Goal: Contribute content: Add original content to the website for others to see

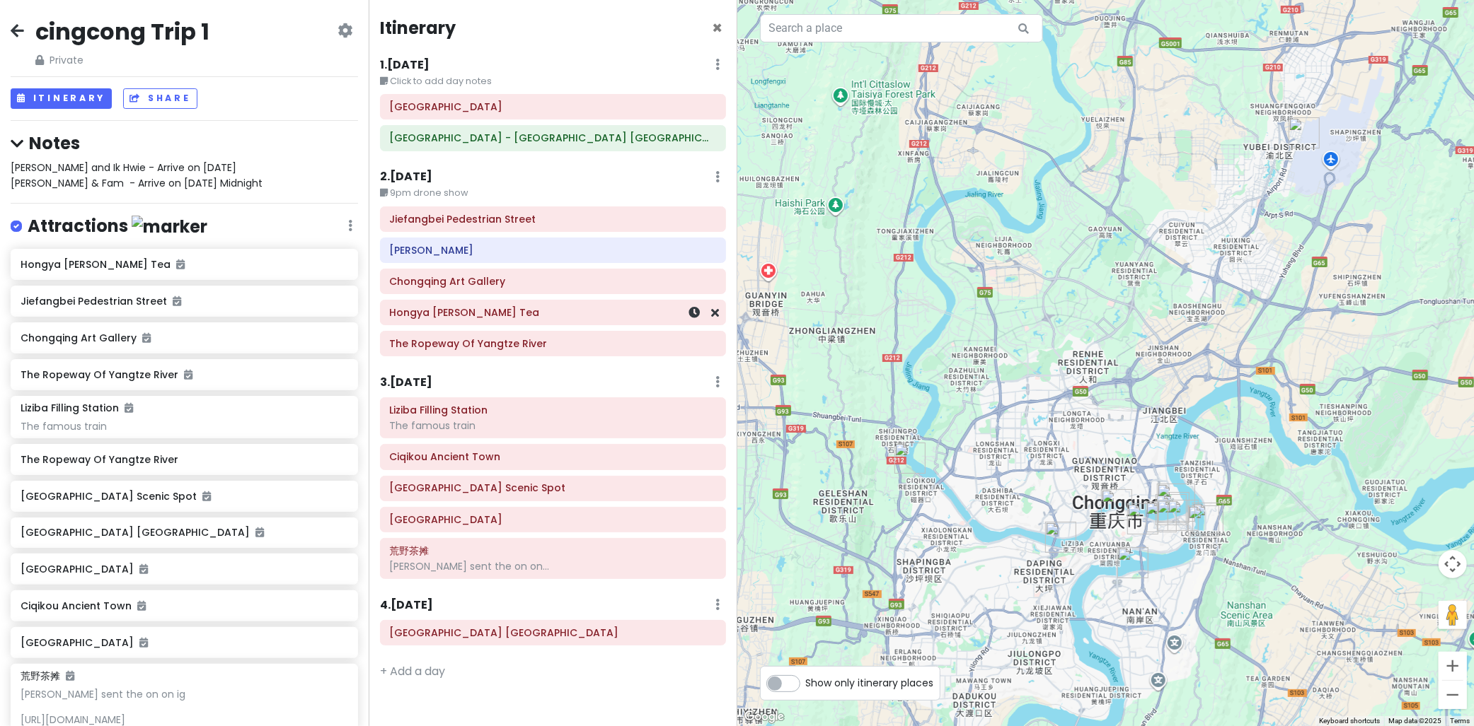
click at [491, 317] on h6 "Hongya [PERSON_NAME] Tea" at bounding box center [553, 312] width 326 height 13
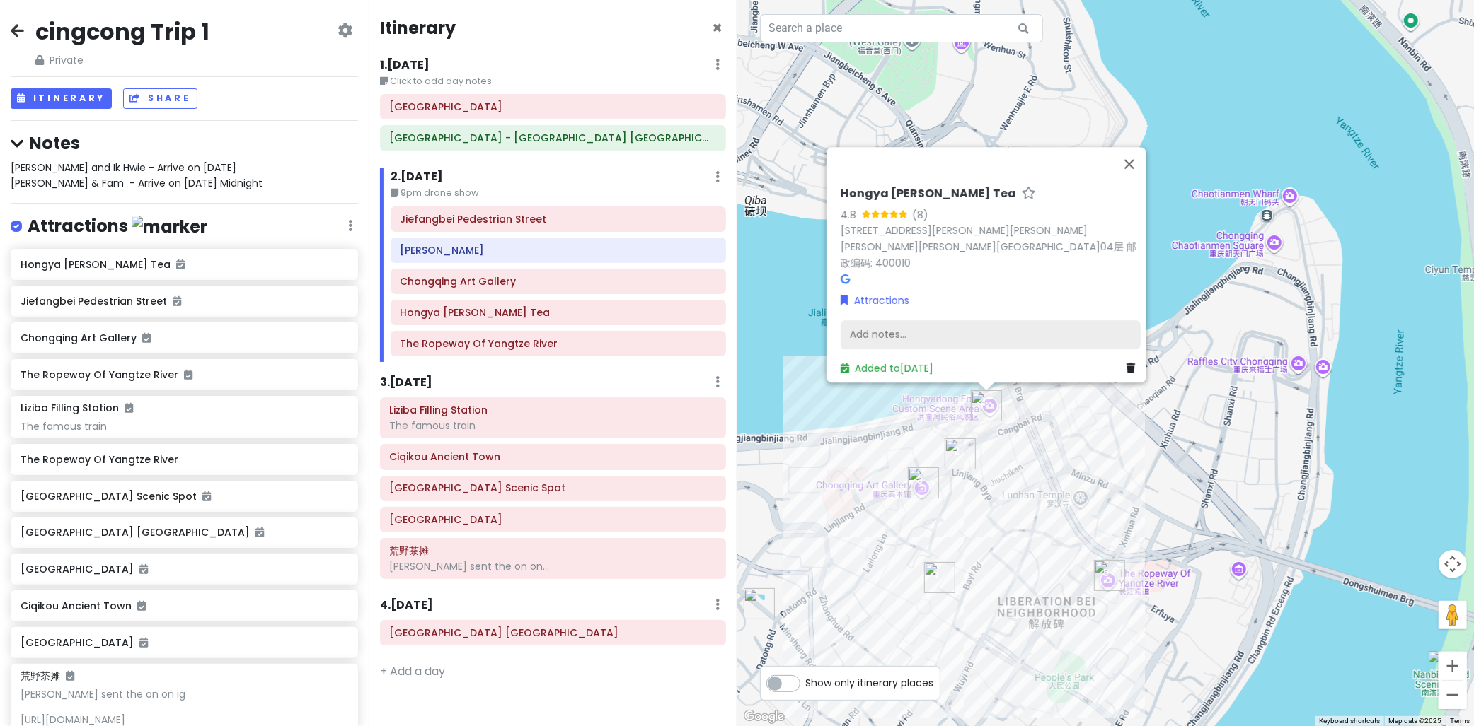
click at [917, 330] on div "Add notes..." at bounding box center [990, 335] width 300 height 30
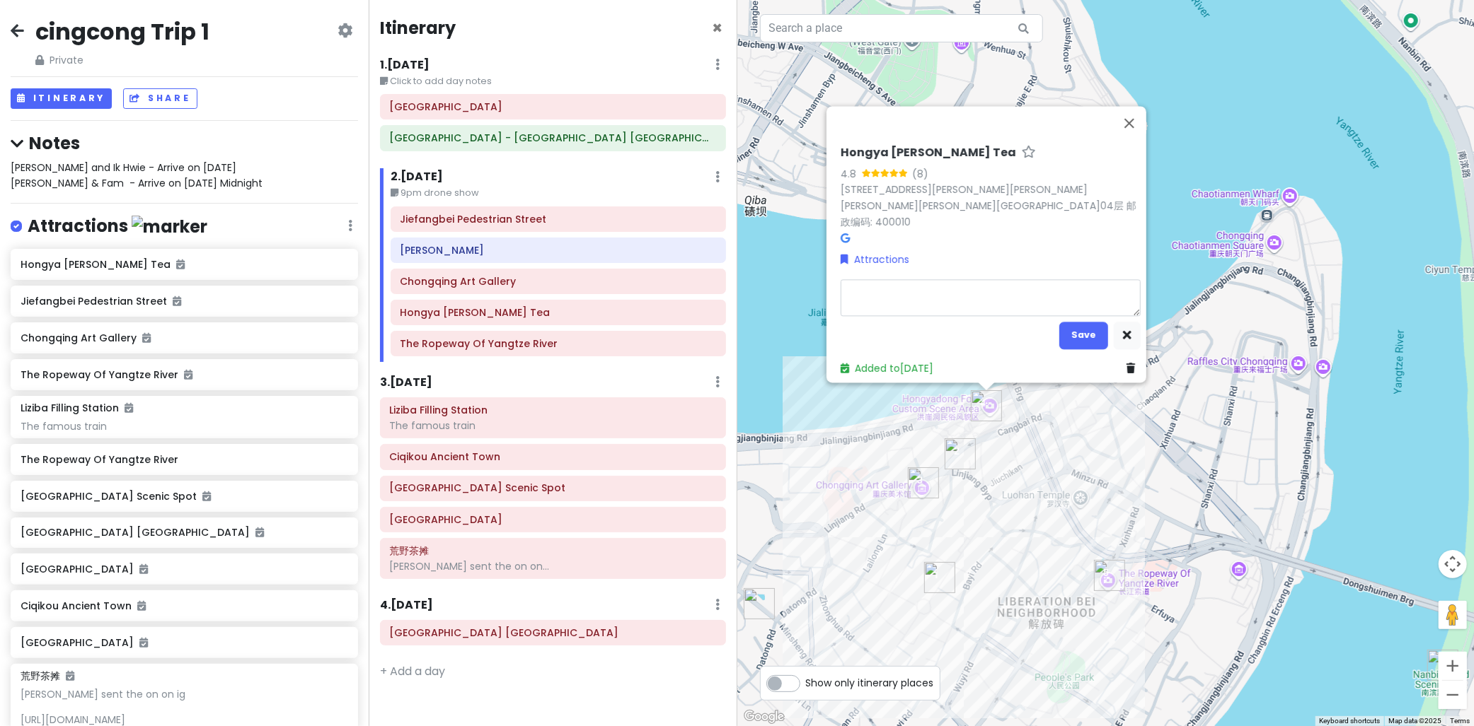
type textarea "x"
type textarea "t"
type textarea "x"
type textarea "th"
type textarea "x"
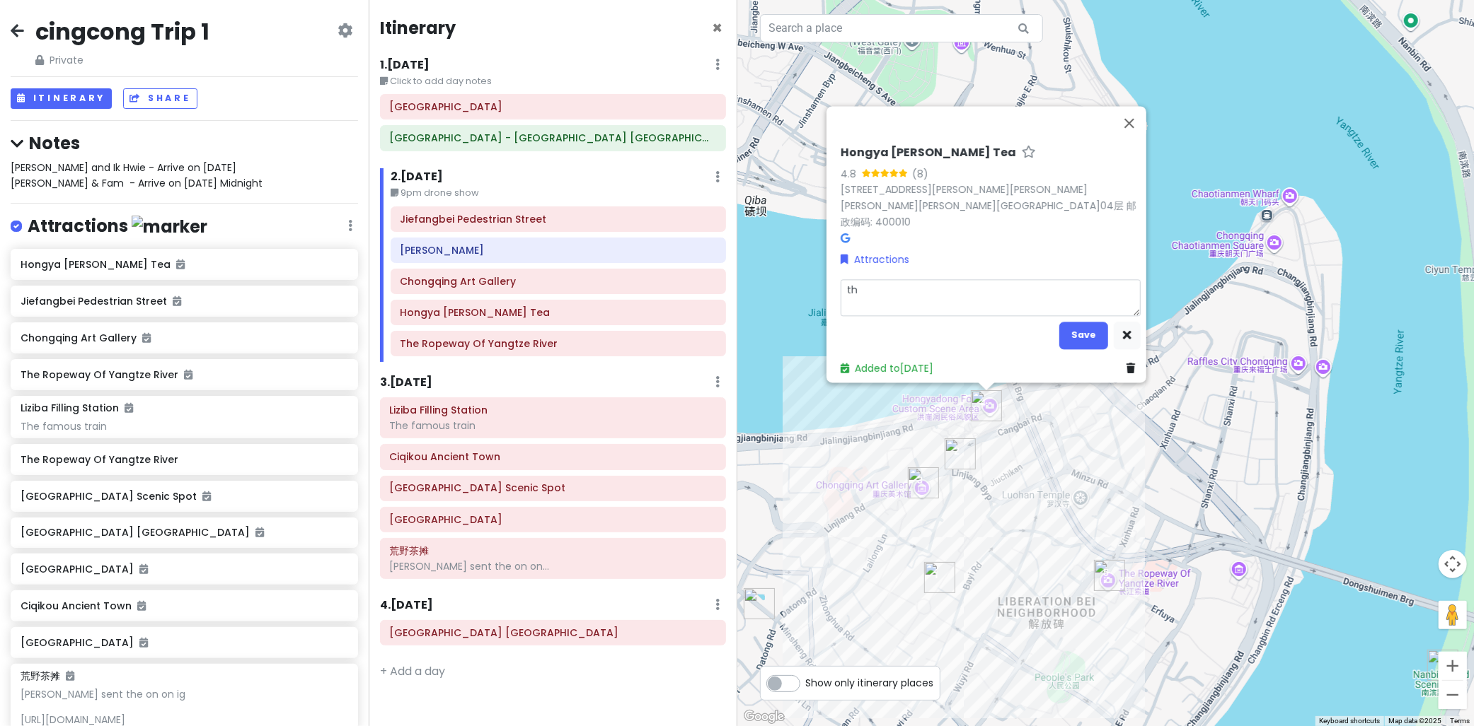
type textarea "the"
type textarea "x"
type textarea "the"
type textarea "x"
type textarea "the l"
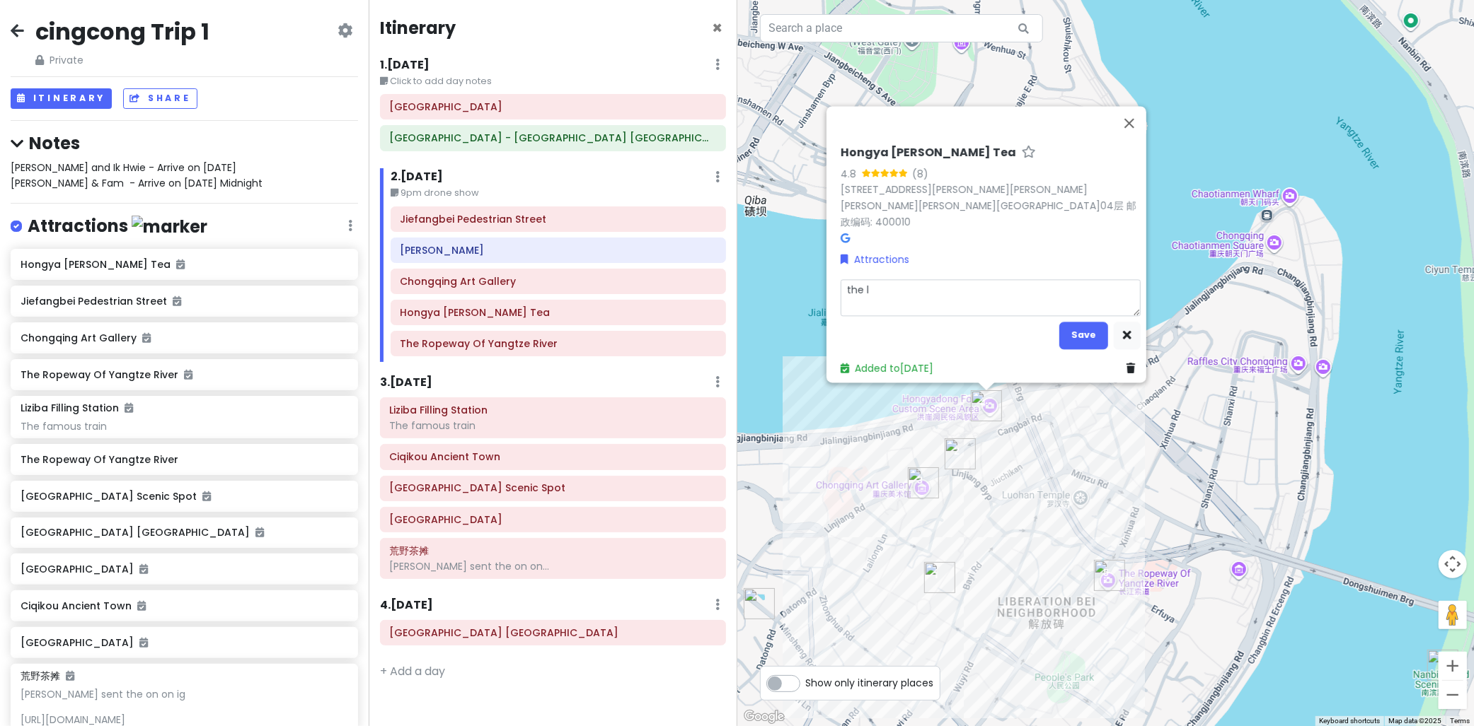
type textarea "x"
type textarea "the li"
type textarea "x"
type textarea "the lig"
type textarea "x"
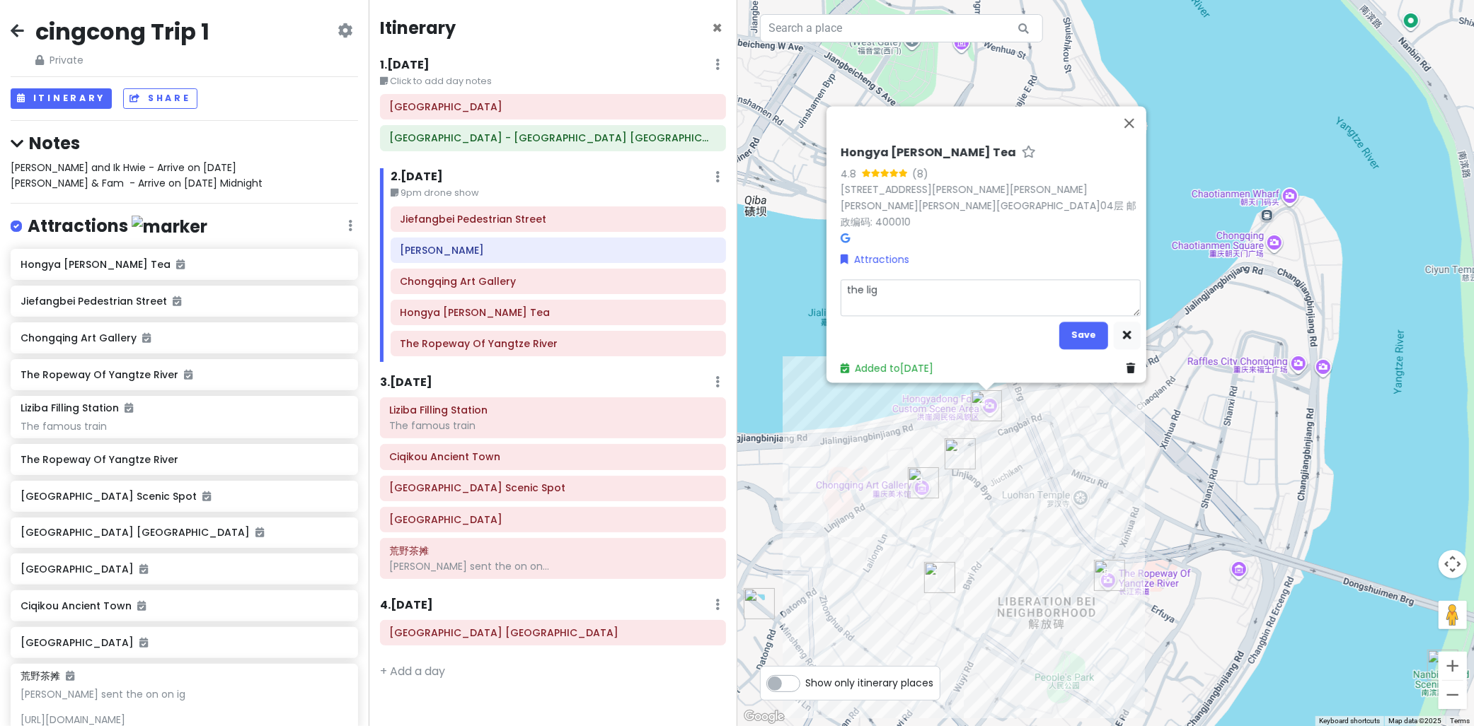
type textarea "the ligh"
type textarea "x"
type textarea "the light"
type textarea "x"
type textarea "the lights"
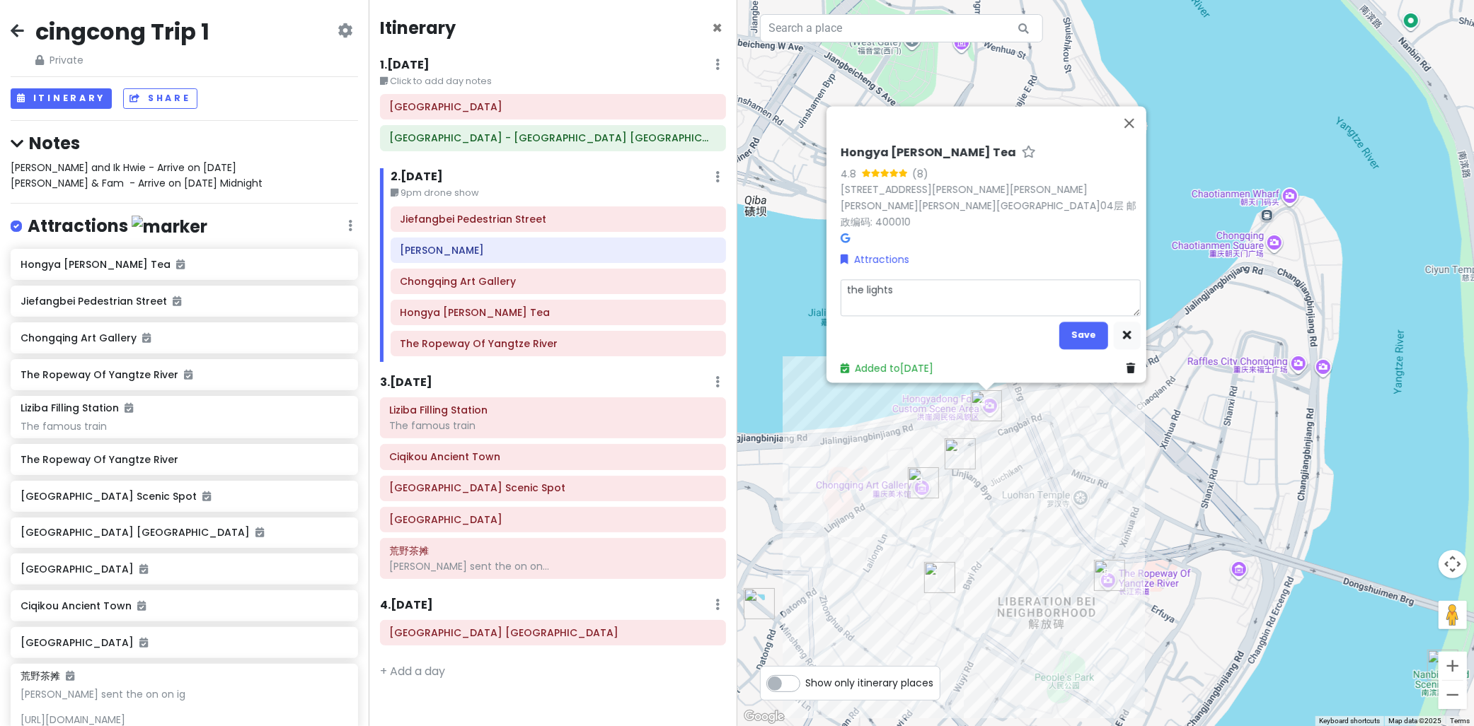
type textarea "x"
type textarea "the lights"
type textarea "x"
type textarea "the lights l"
type textarea "x"
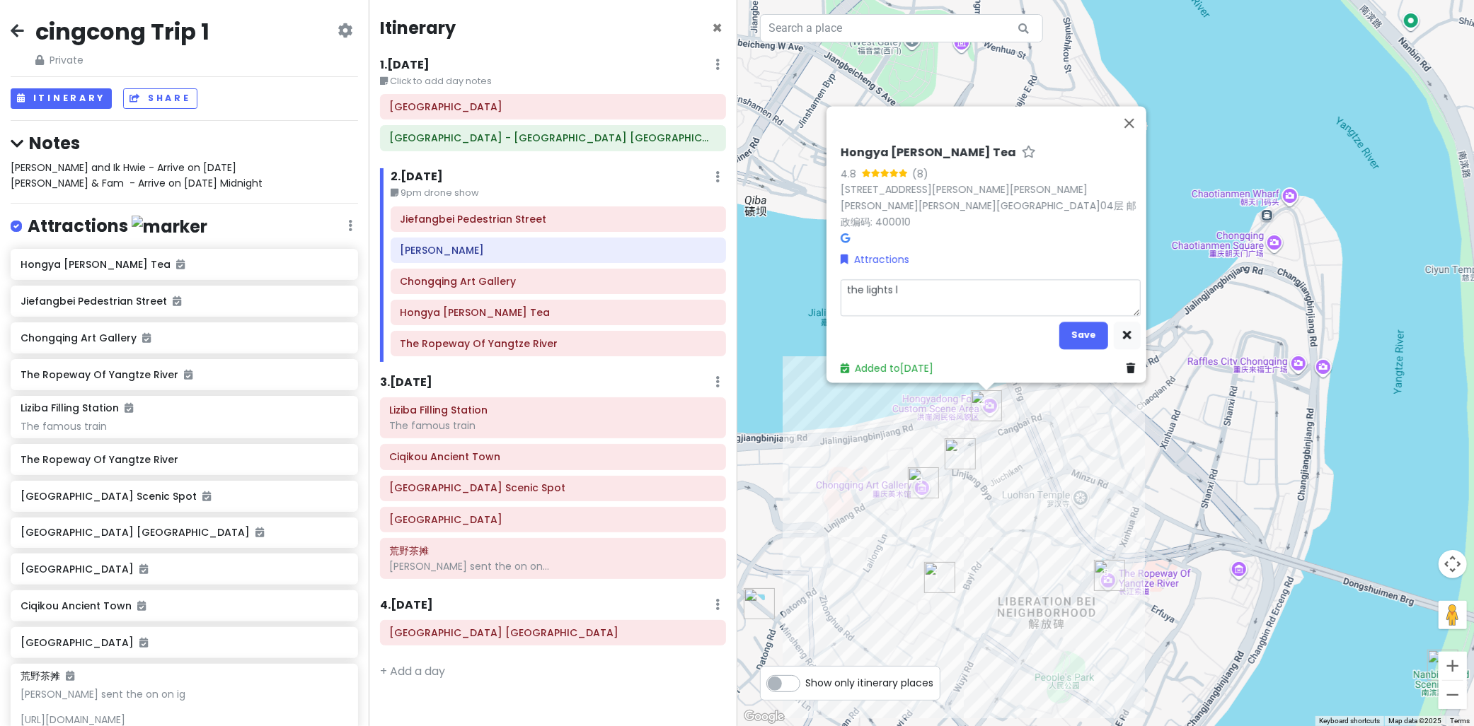
type textarea "the lights li"
type textarea "x"
type textarea "the lights lig"
type textarea "x"
type textarea "the lights ligh"
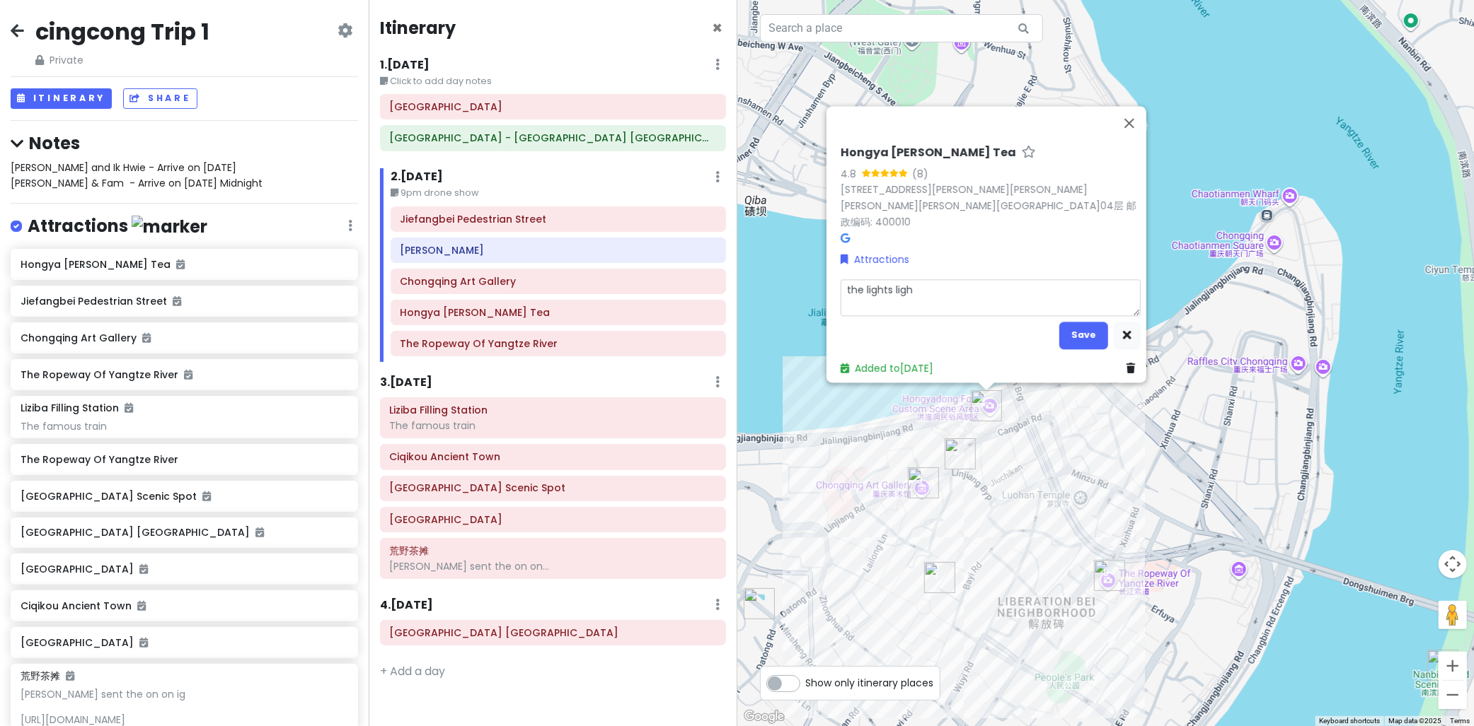
type textarea "x"
type textarea "the lights light"
type textarea "x"
type textarea "the lights light"
type textarea "x"
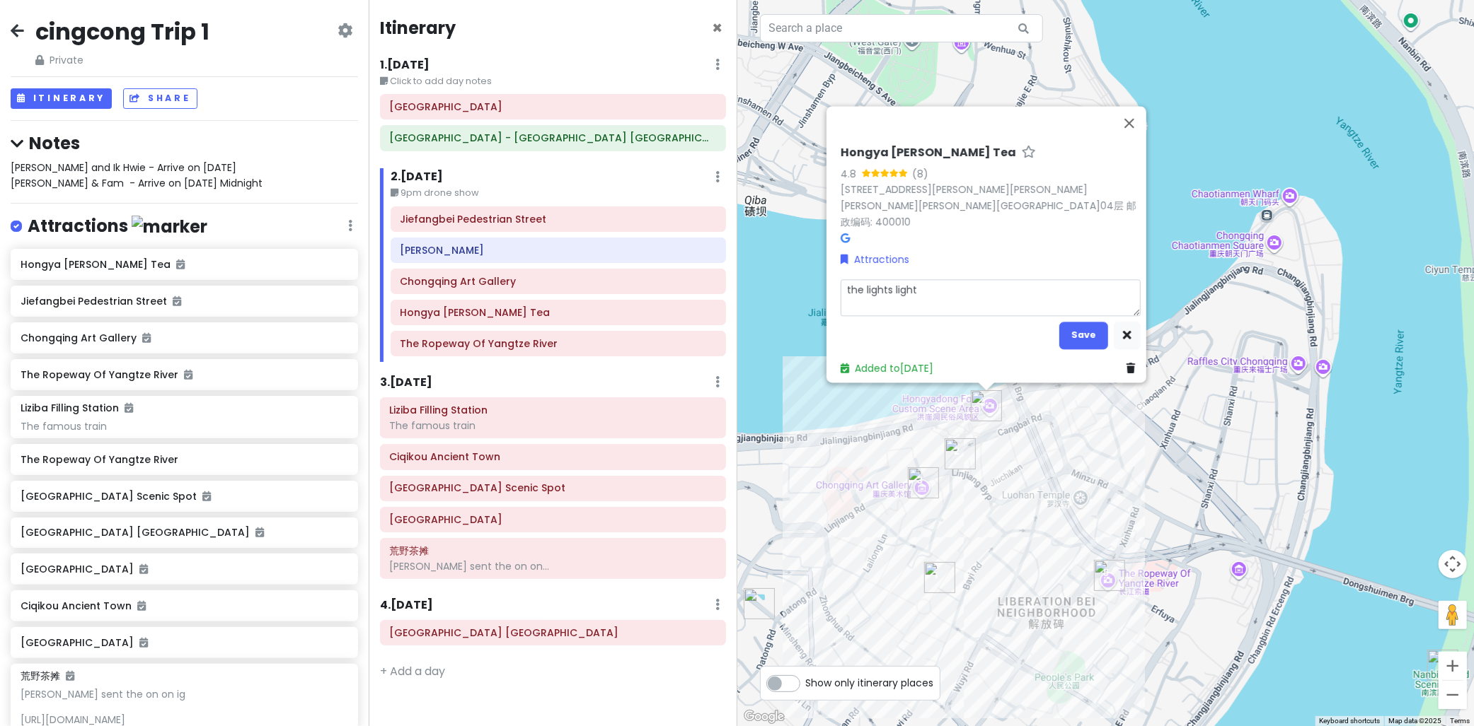
type textarea "the lights light u"
type textarea "x"
type textarea "the lights light up"
type textarea "x"
type textarea "the lights light up"
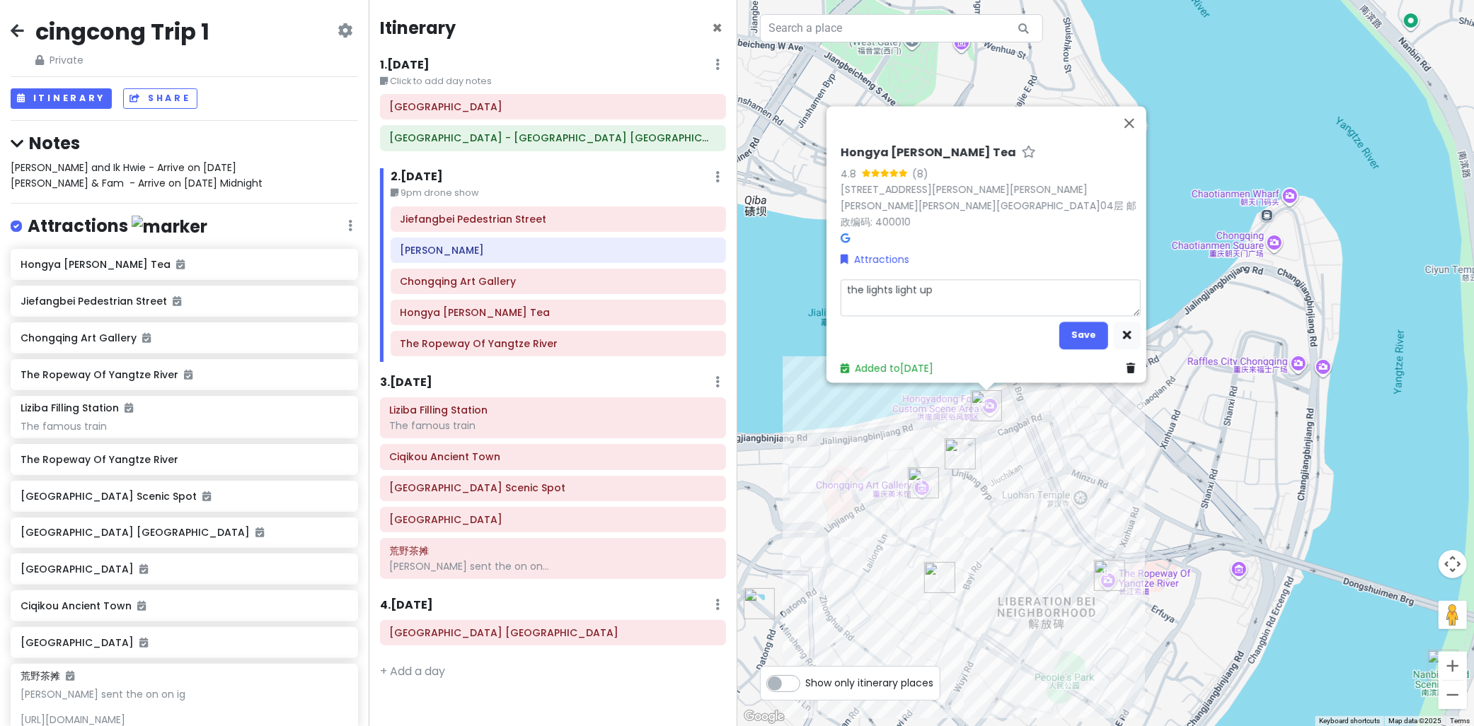
type textarea "x"
type textarea "the lights light up a"
type textarea "x"
type textarea "the lights light up at"
type textarea "x"
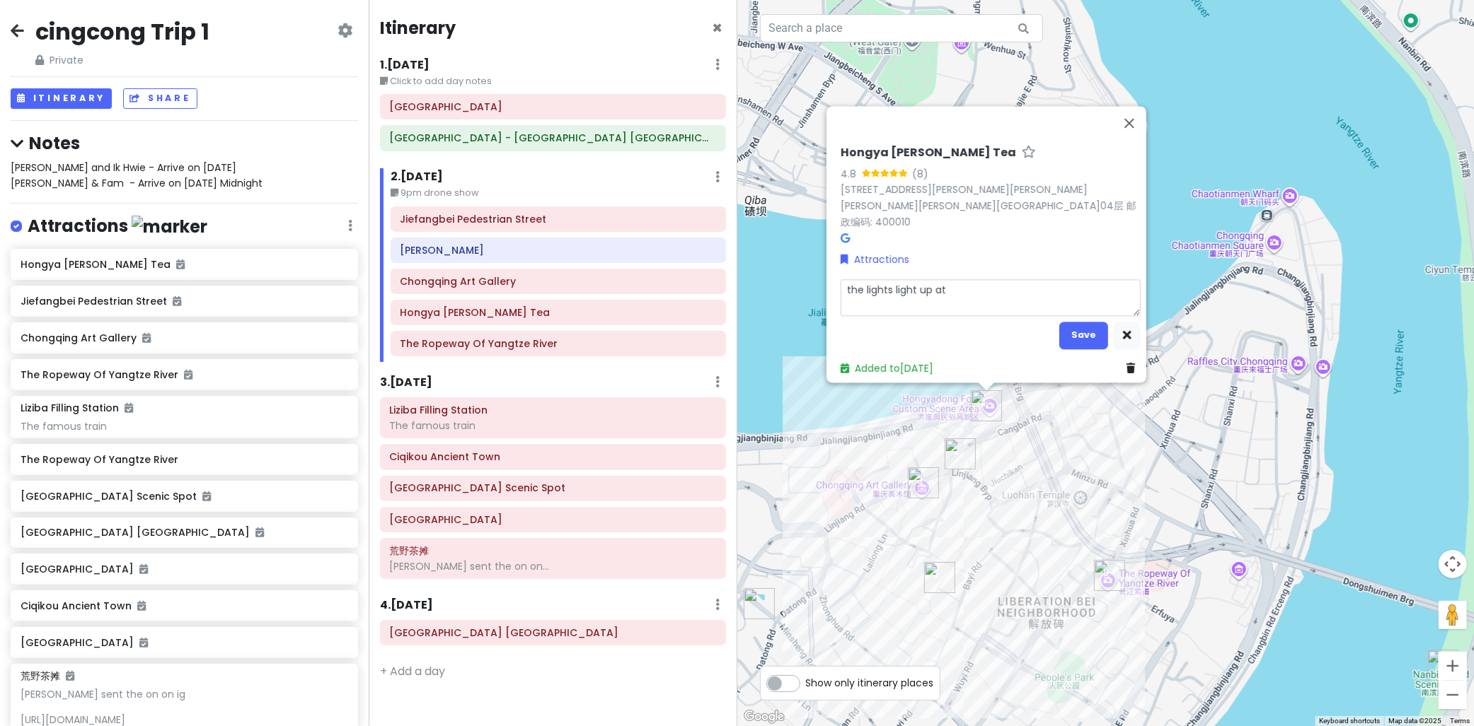
type textarea "the lights light up at"
type textarea "x"
type textarea "the lights light up at 8"
type textarea "x"
type textarea "the lights light up at 8."
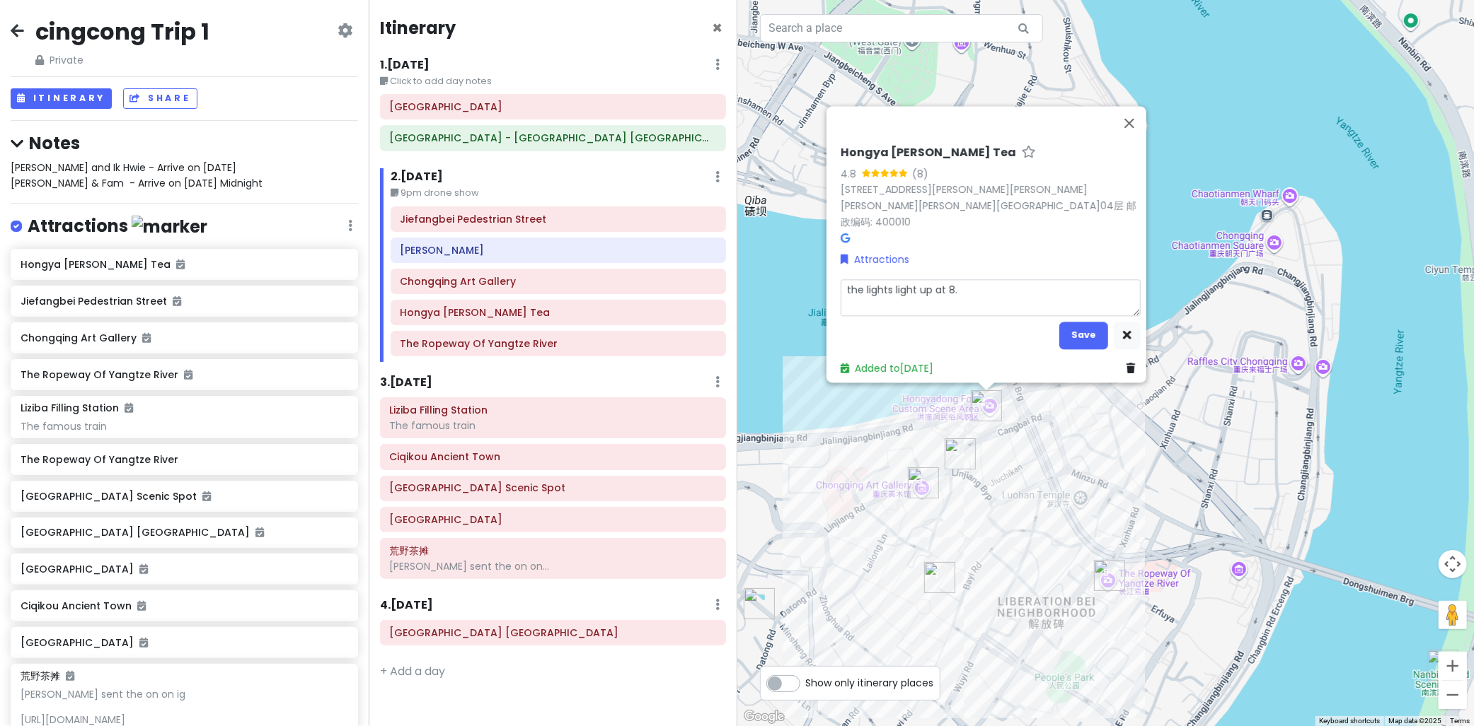
type textarea "x"
type textarea "the lights light up at 8"
type textarea "x"
type textarea "the lights light up at"
type textarea "x"
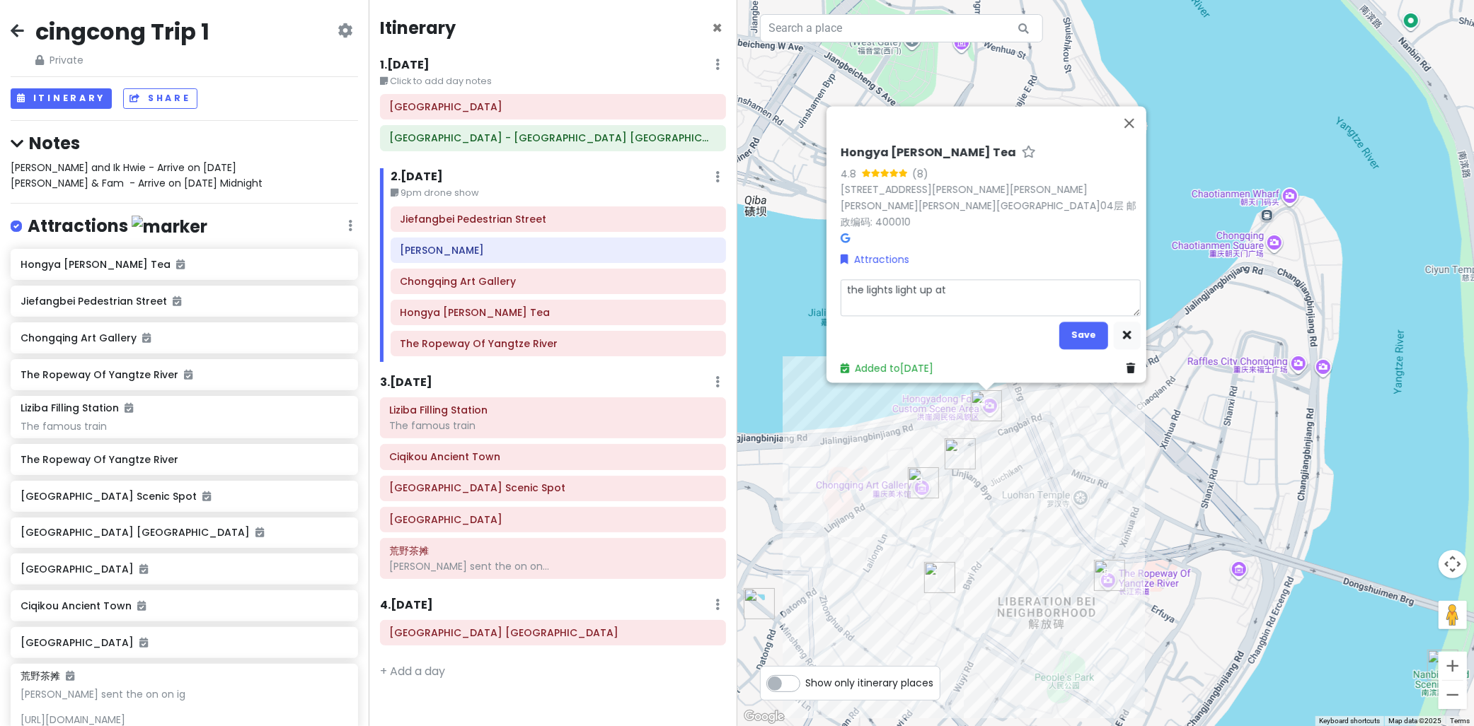
type textarea "the lights light up at 6"
type textarea "x"
type textarea "the lights light up at"
type textarea "x"
type textarea "the lights light up at 7"
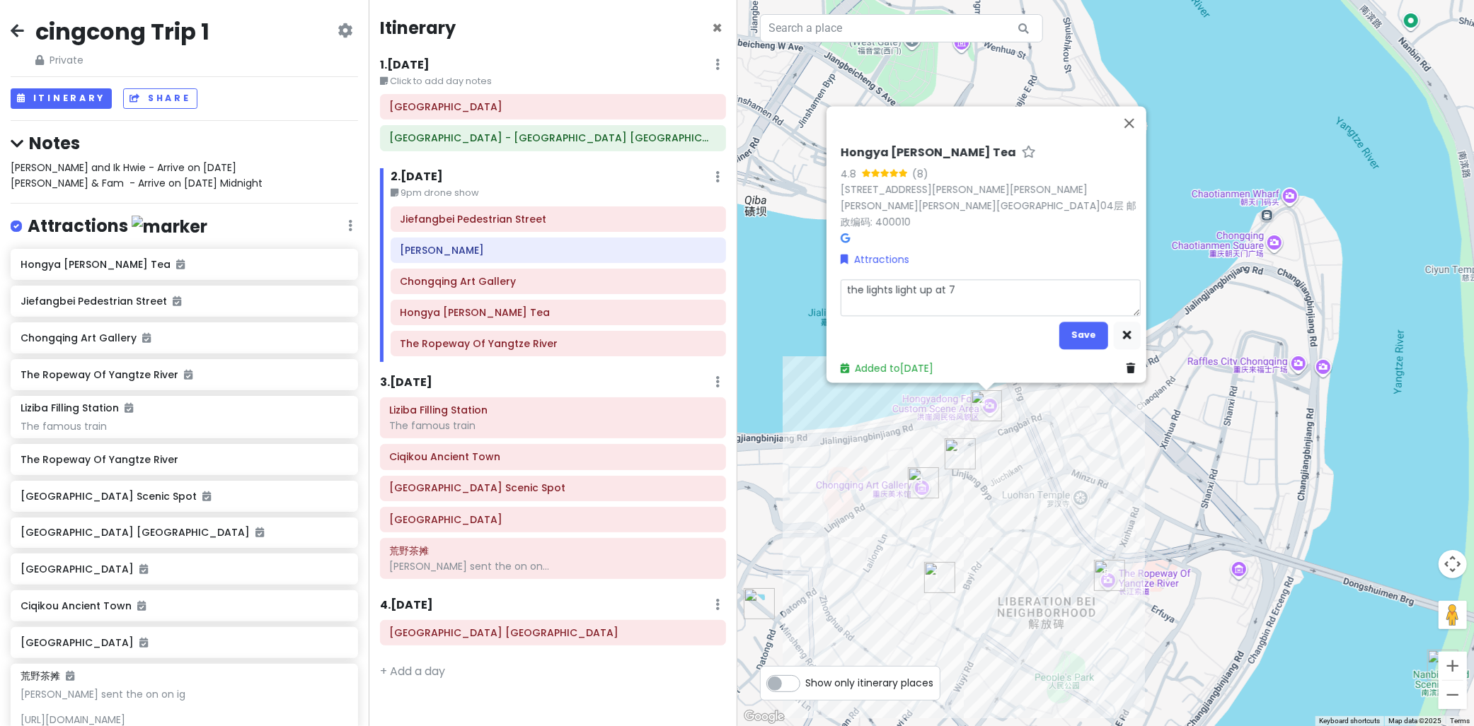
type textarea "x"
type textarea "the lights light up at 7."
type textarea "x"
type textarea "the lights light up at 7.3"
type textarea "x"
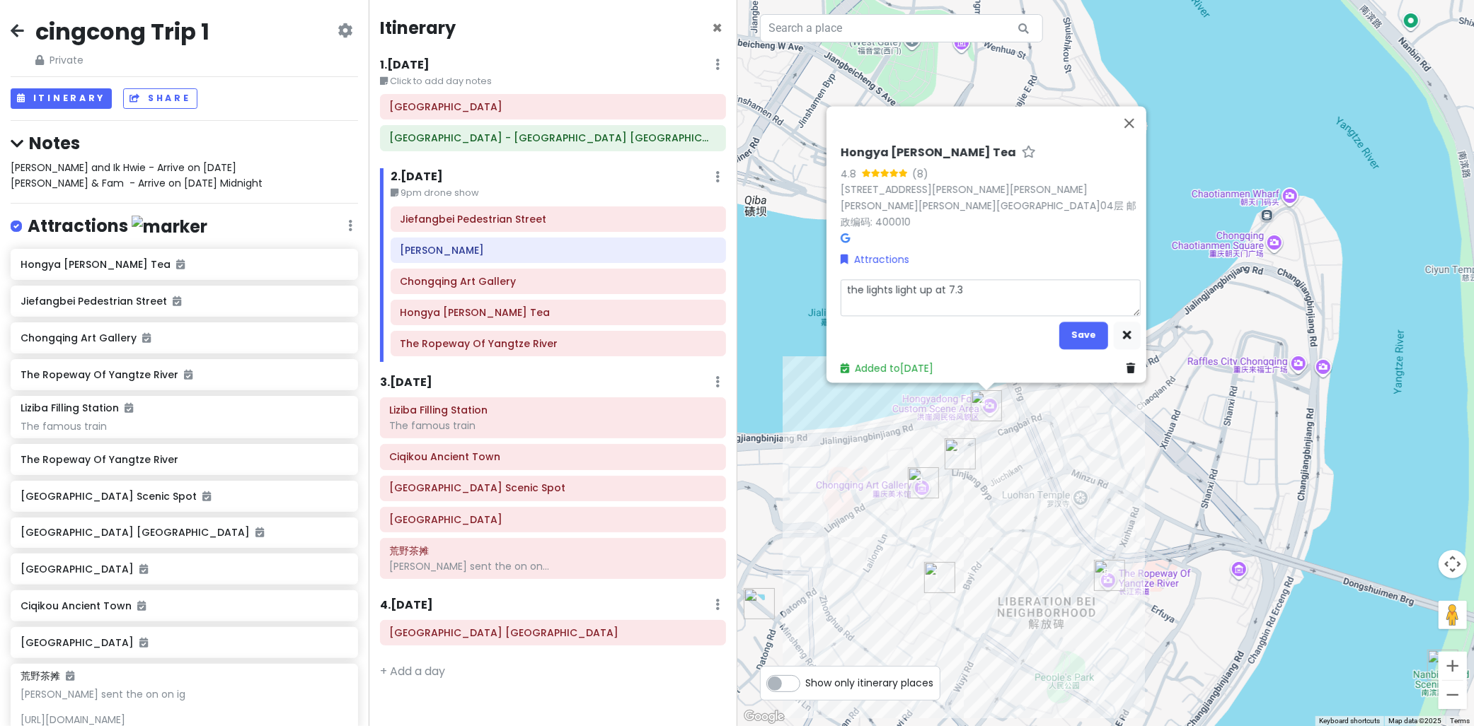
type textarea "the lights light up at 7.30"
type textarea "x"
type textarea "the lights light up at 7.30p"
type textarea "x"
type textarea "the lights light up at 7.30pm"
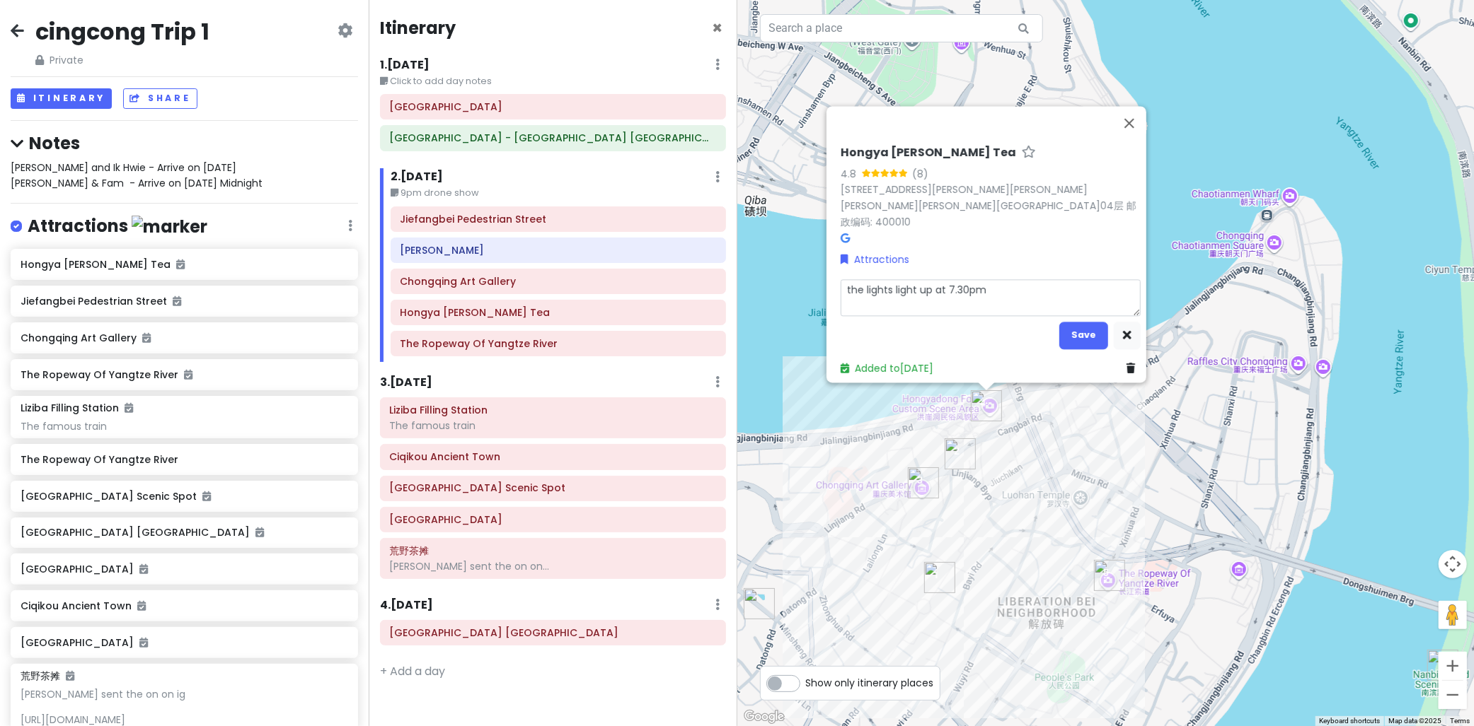
type textarea "x"
type textarea "the lights light up at 7.30pm"
type textarea "x"
type textarea "the lights light up at 7.30pm s"
type textarea "x"
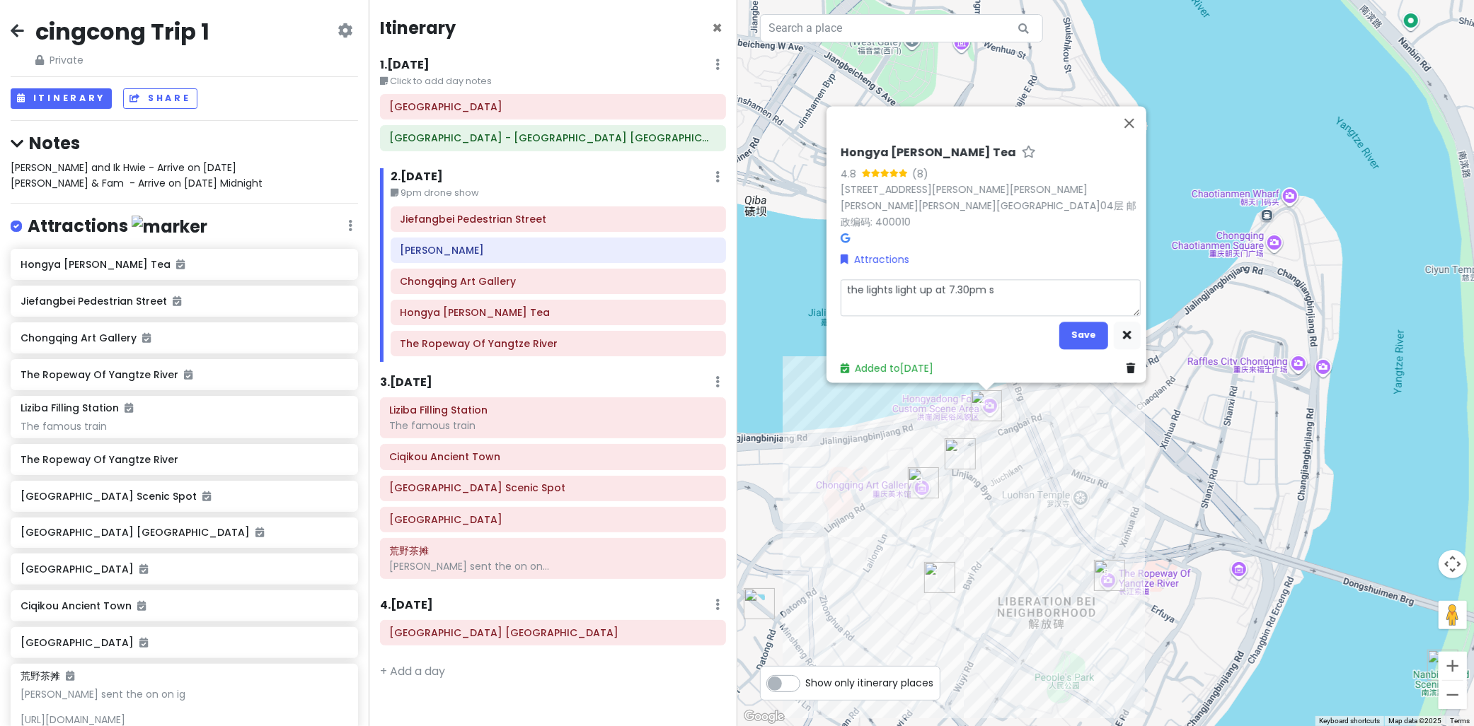
type textarea "the lights light up at 7.30pm sh"
type textarea "x"
type textarea "the lights light up at 7.30pm sha"
type textarea "x"
type textarea "the lights light up at 7.30pm shar"
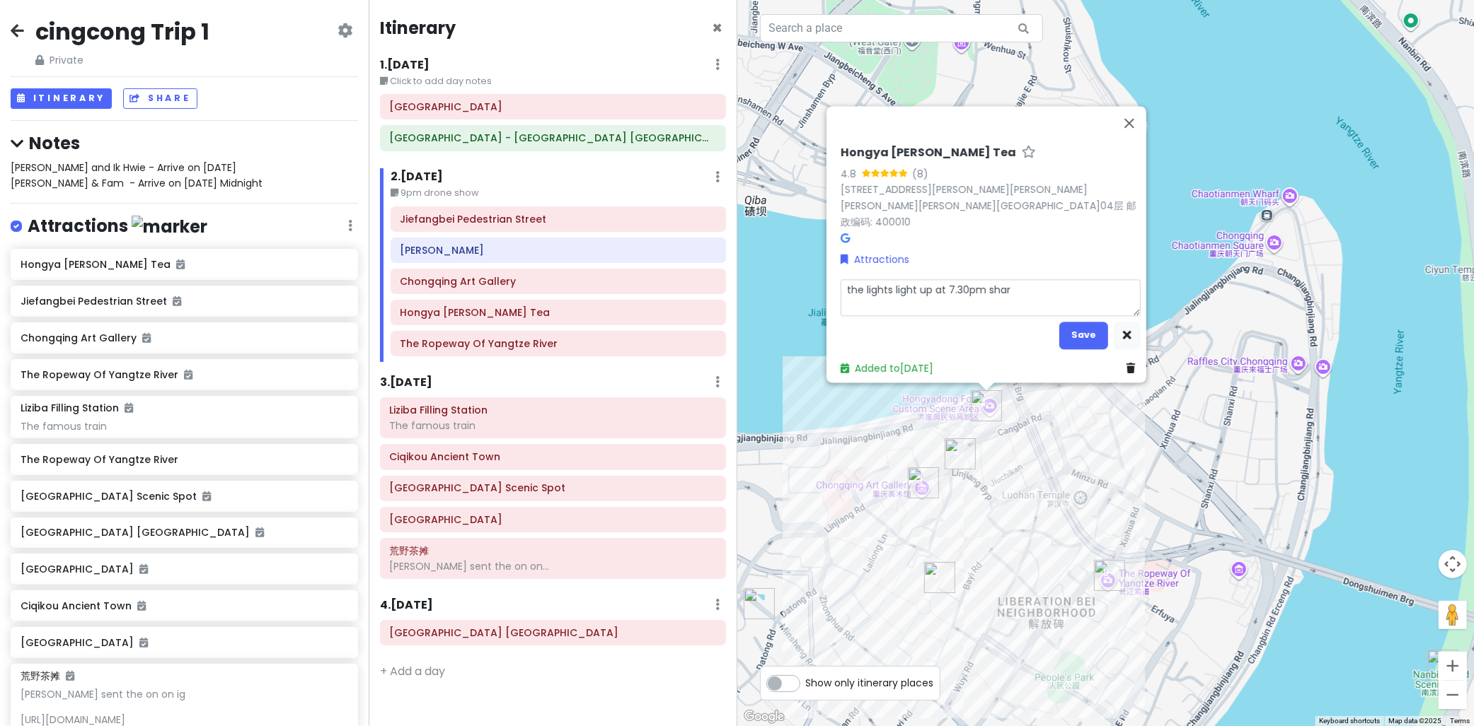
type textarea "x"
type textarea "the lights light up at 7.30pm sharp"
click at [1070, 331] on button "Save" at bounding box center [1083, 336] width 49 height 28
